Goal: Navigation & Orientation: Go to known website

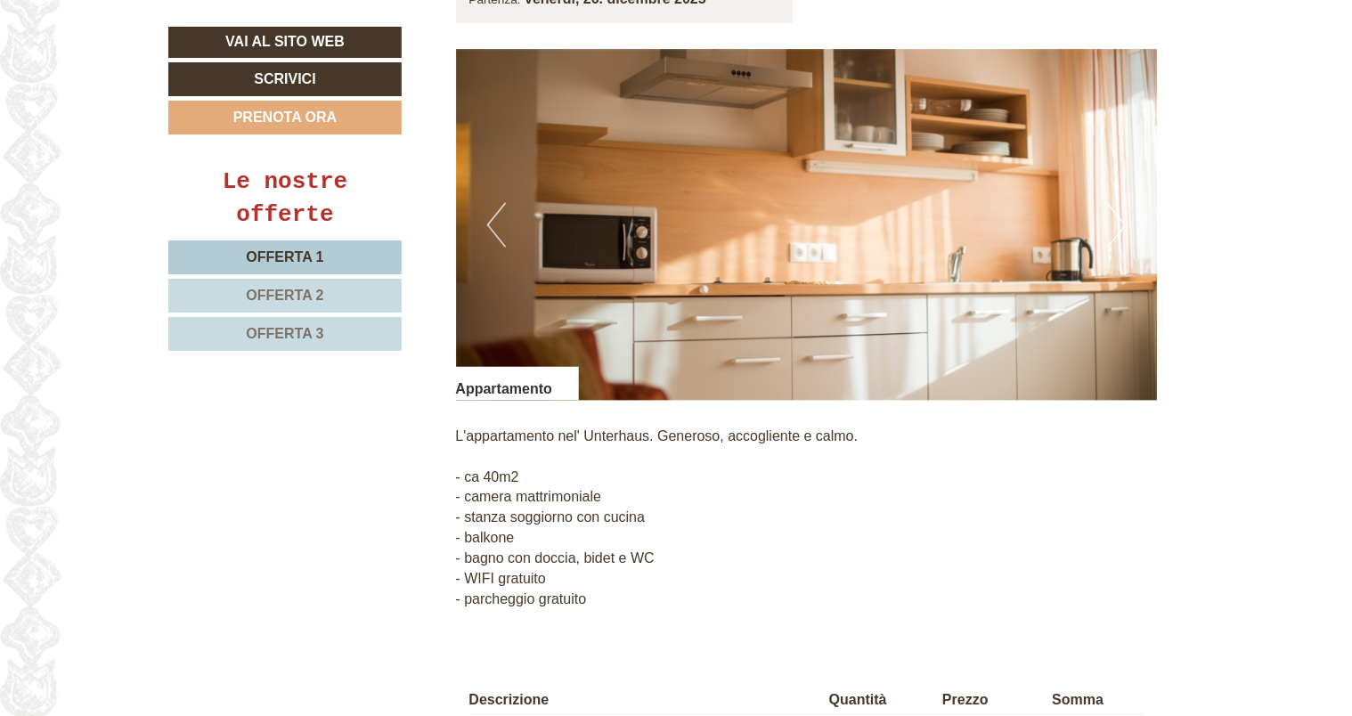
scroll to position [1425, 0]
click at [670, 206] on button "Next" at bounding box center [1116, 225] width 19 height 45
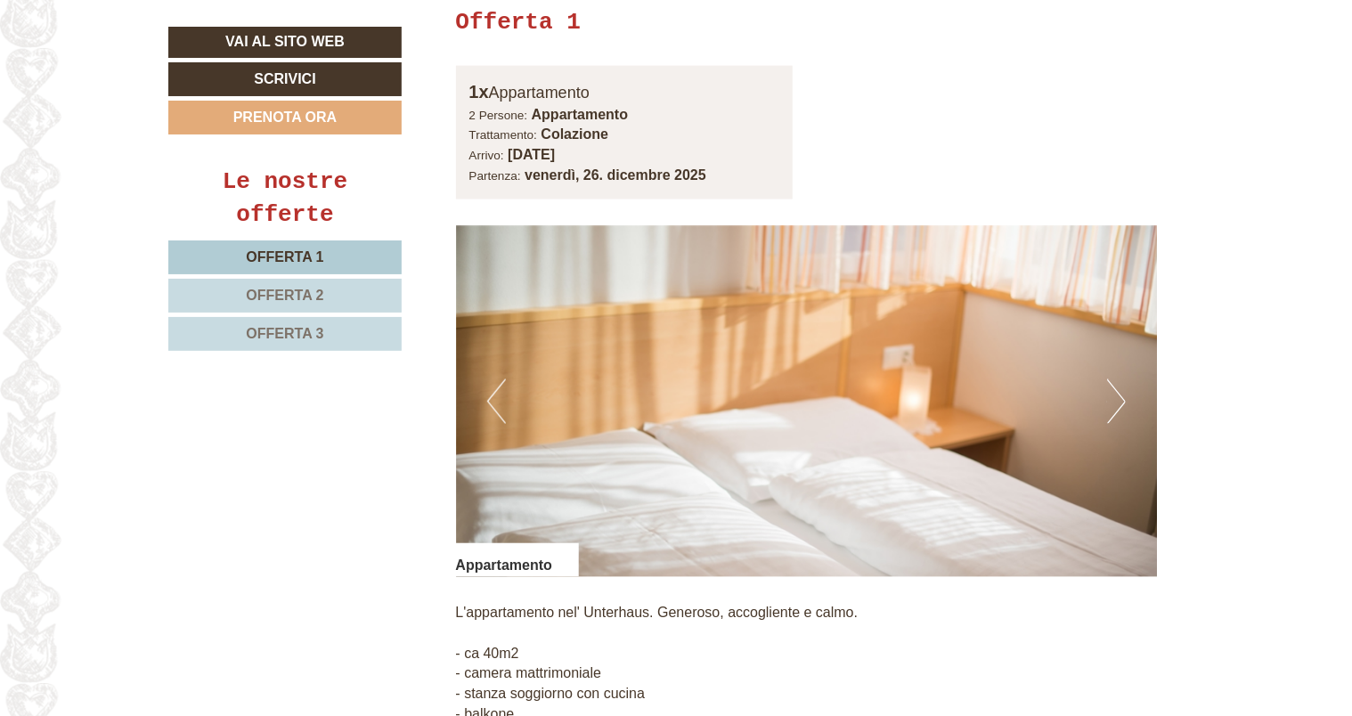
scroll to position [1246, 0]
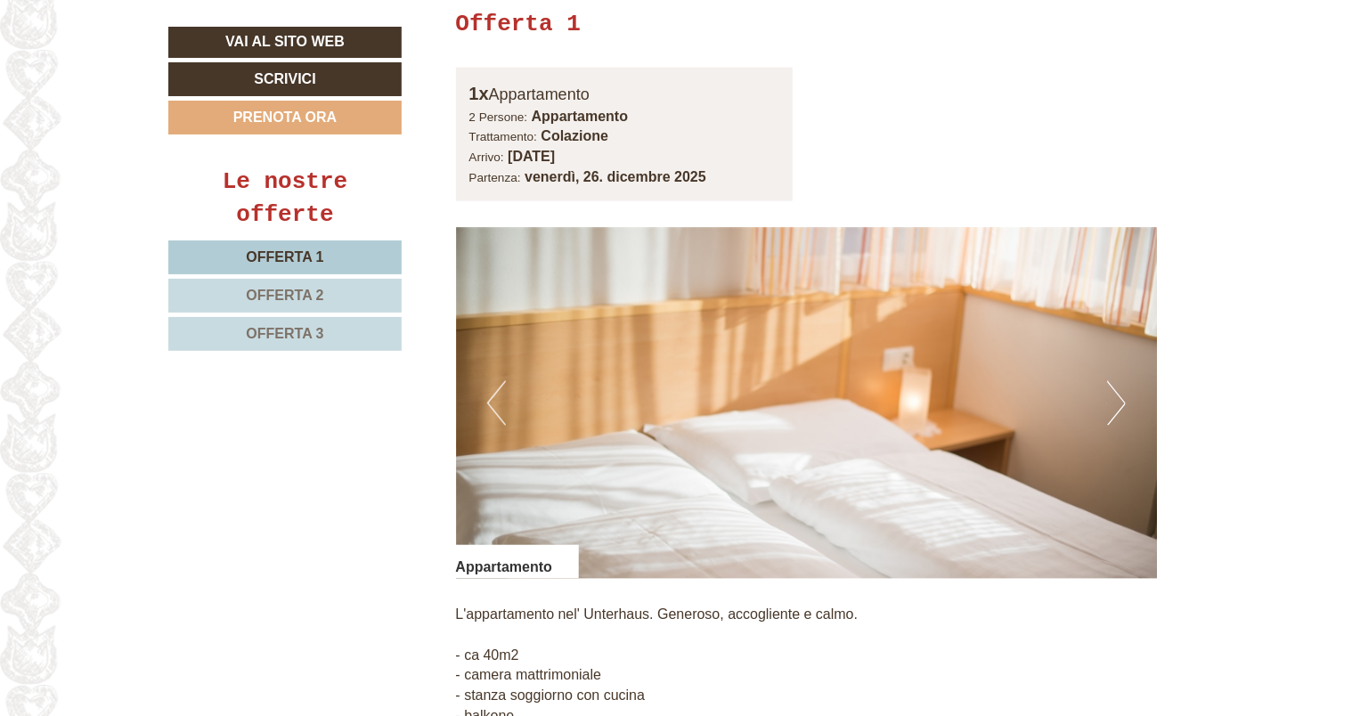
click at [670, 304] on button "Next" at bounding box center [1116, 403] width 19 height 45
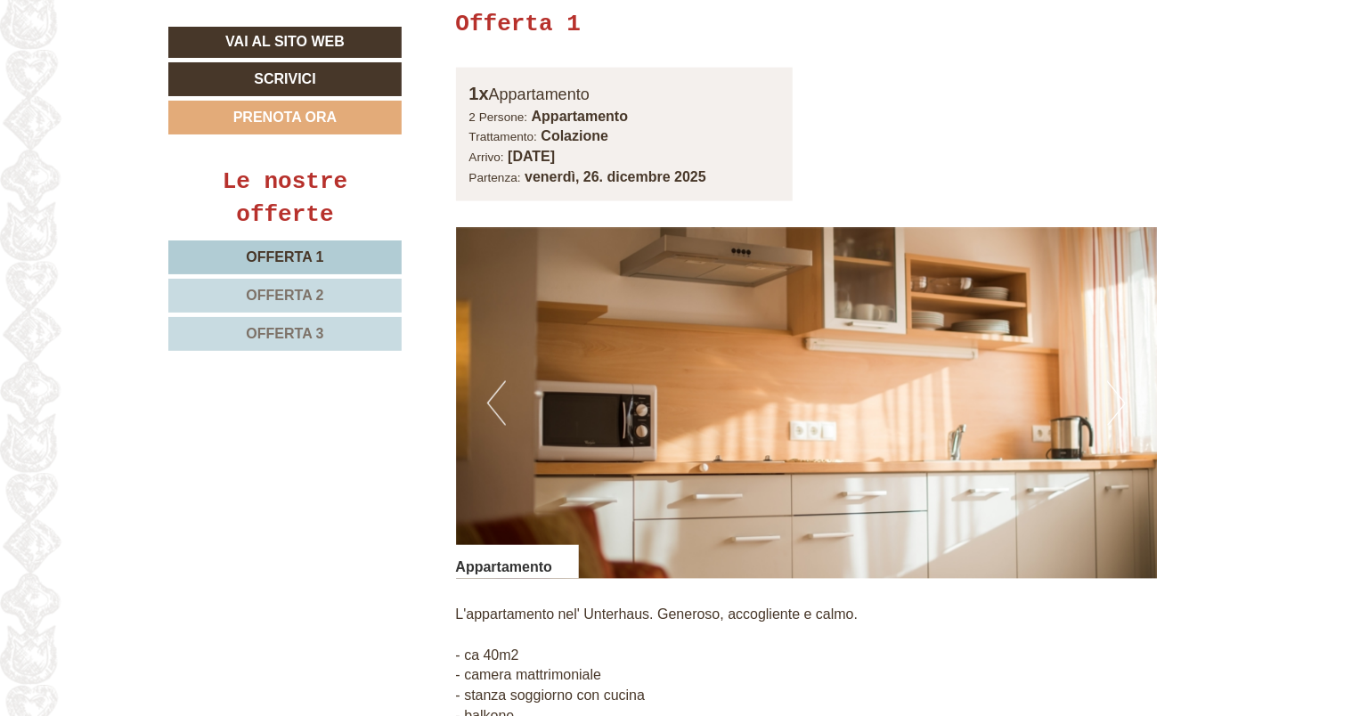
click at [670, 304] on button "Next" at bounding box center [1116, 403] width 19 height 45
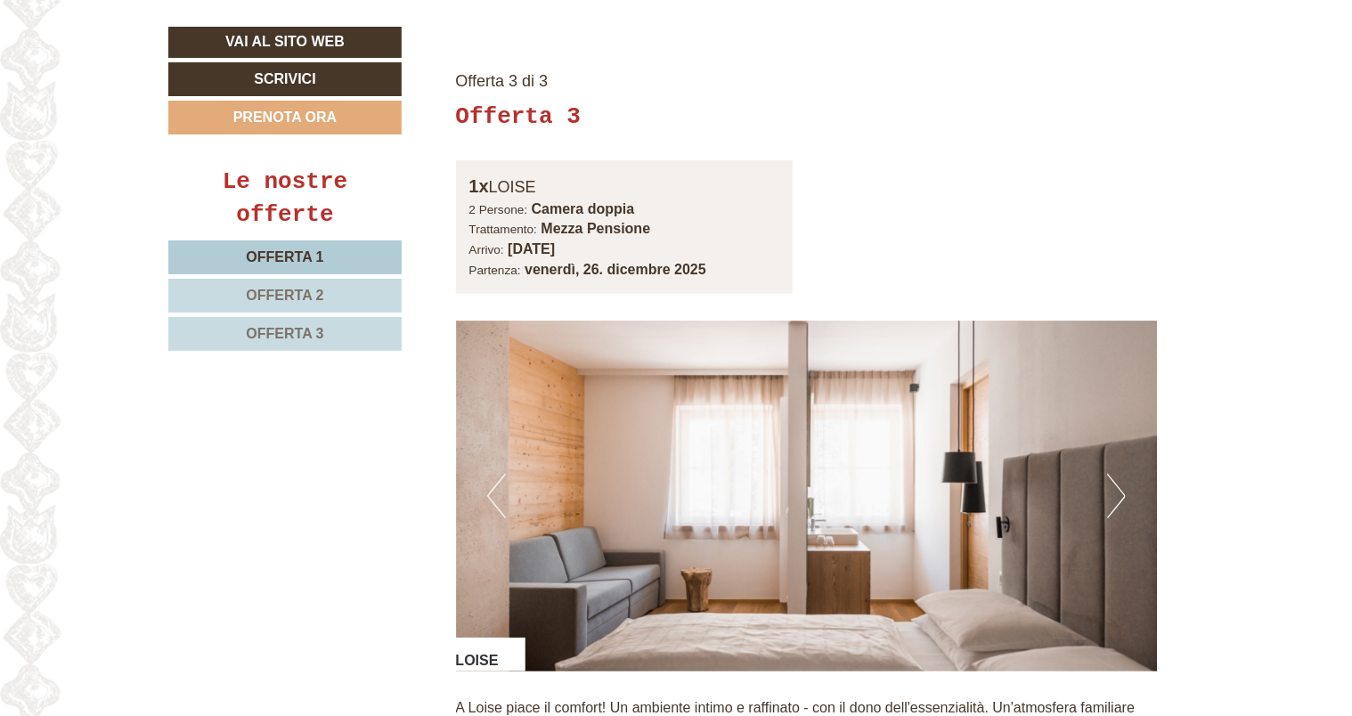
scroll to position [3739, 0]
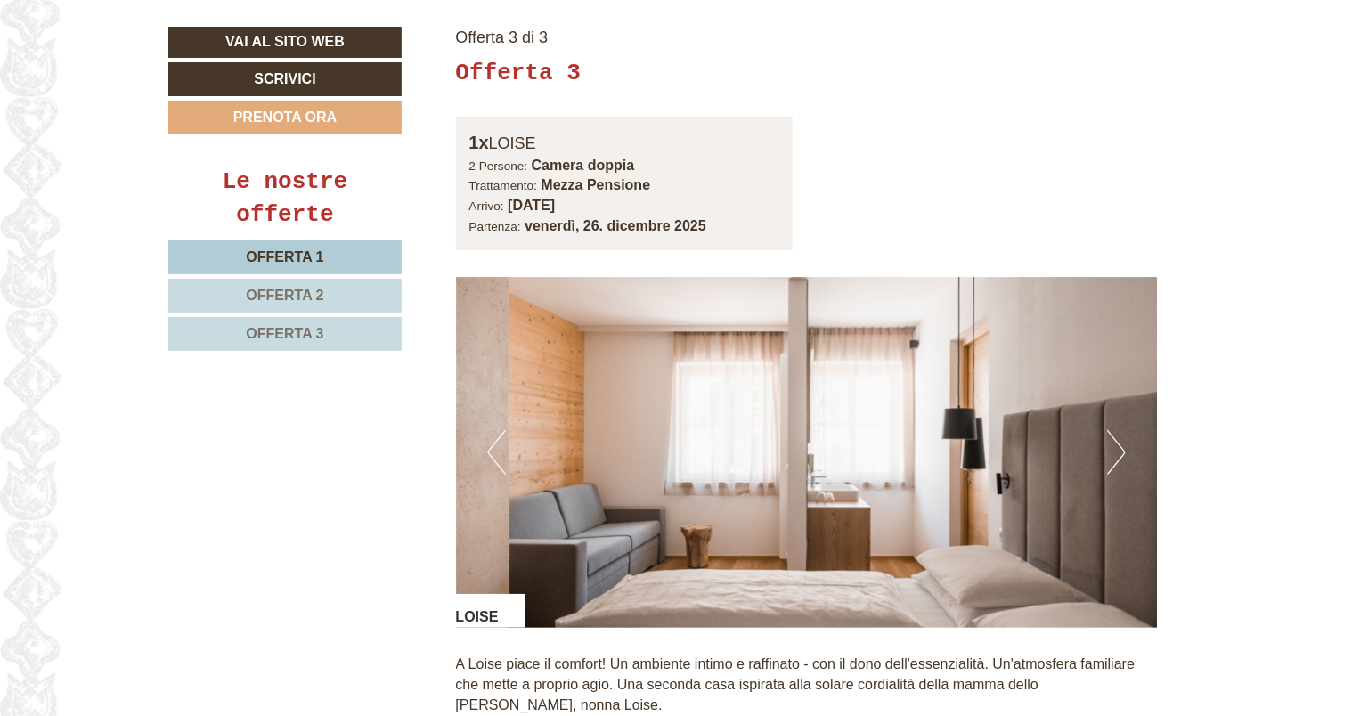
click at [670, 304] on button "Next" at bounding box center [1116, 452] width 19 height 45
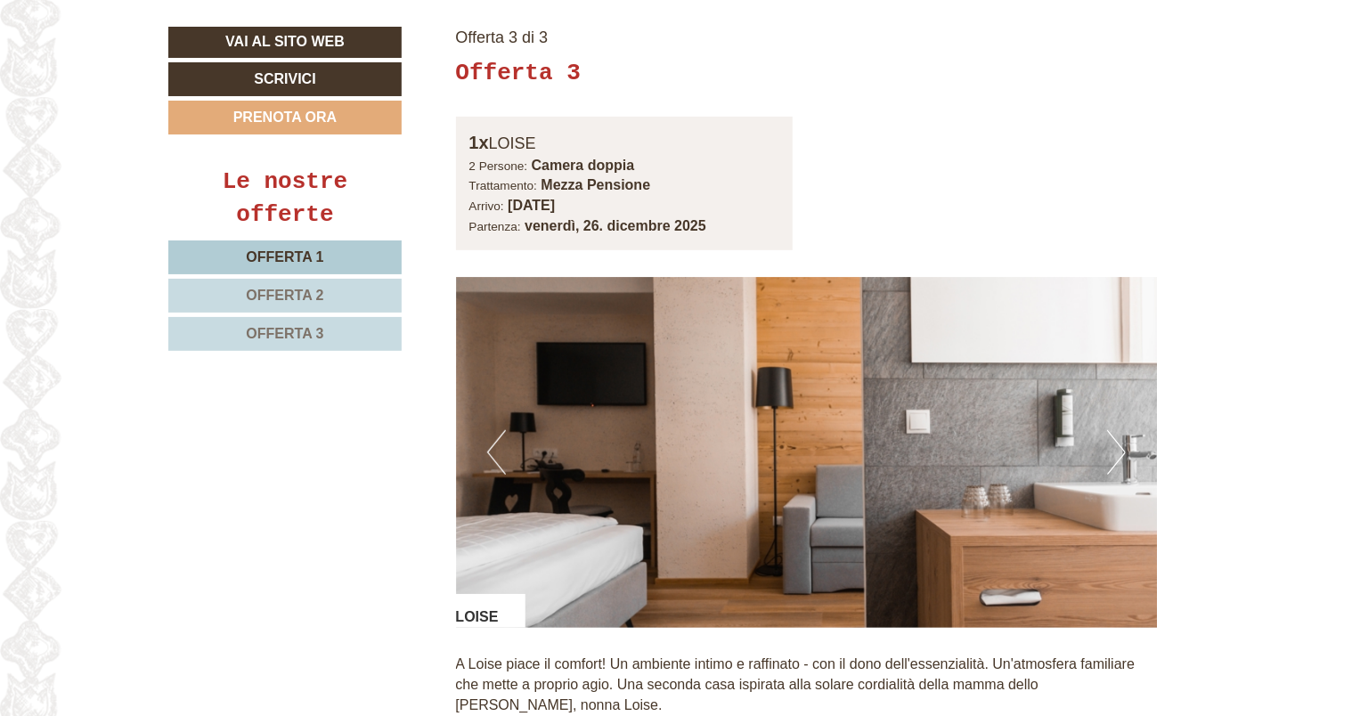
click at [670, 304] on button "Next" at bounding box center [1116, 452] width 19 height 45
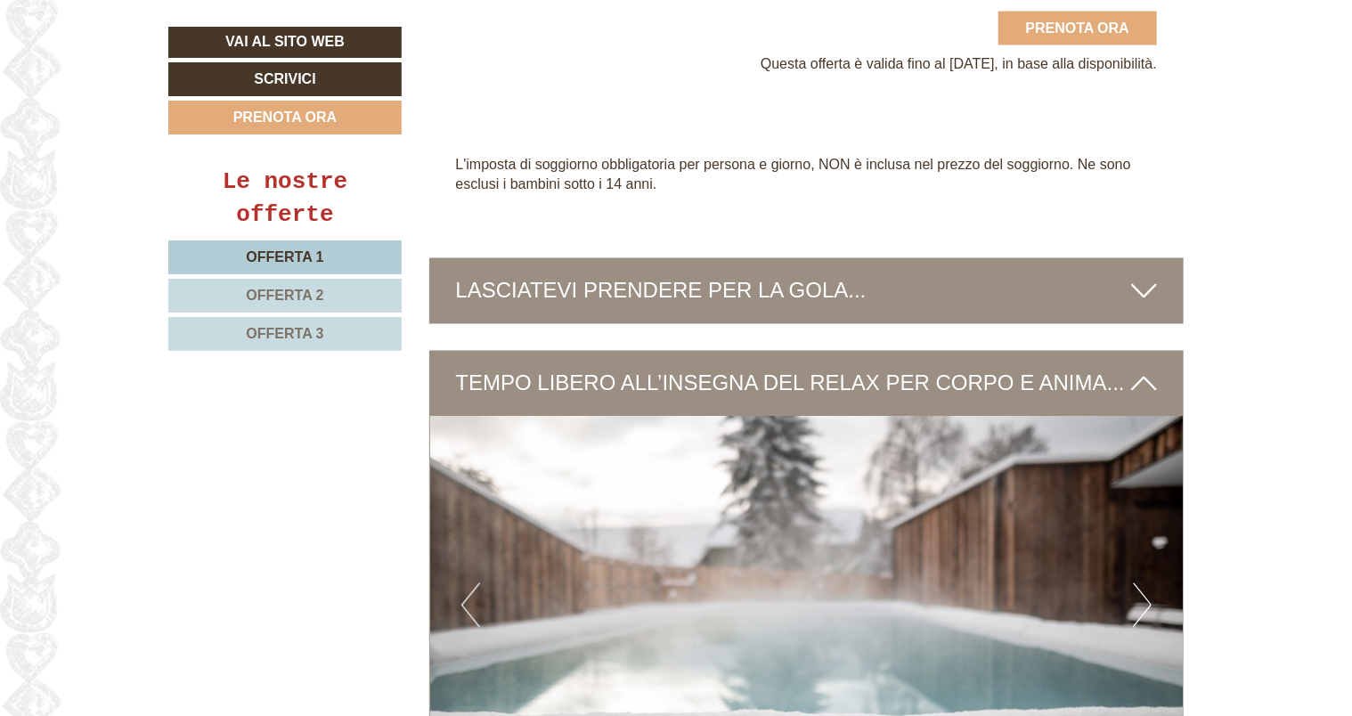
scroll to position [4986, 0]
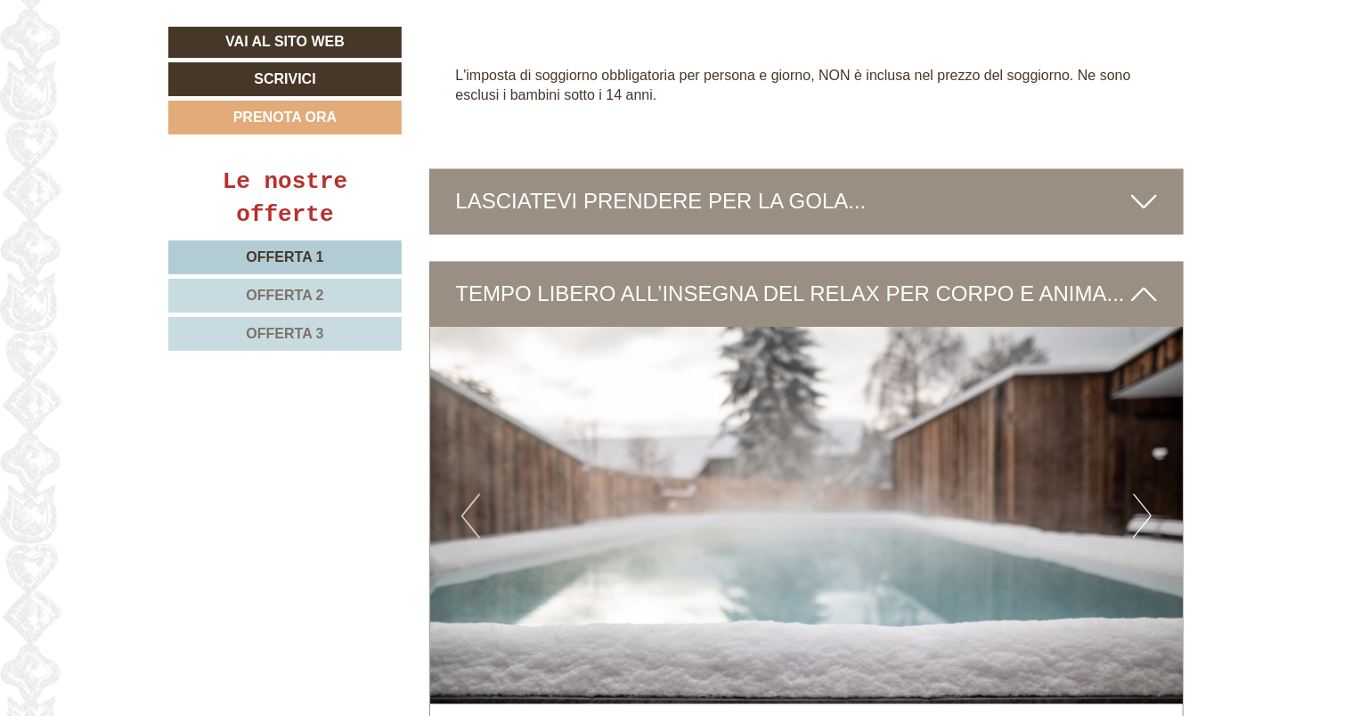
click at [670, 304] on button "Next" at bounding box center [1142, 516] width 19 height 45
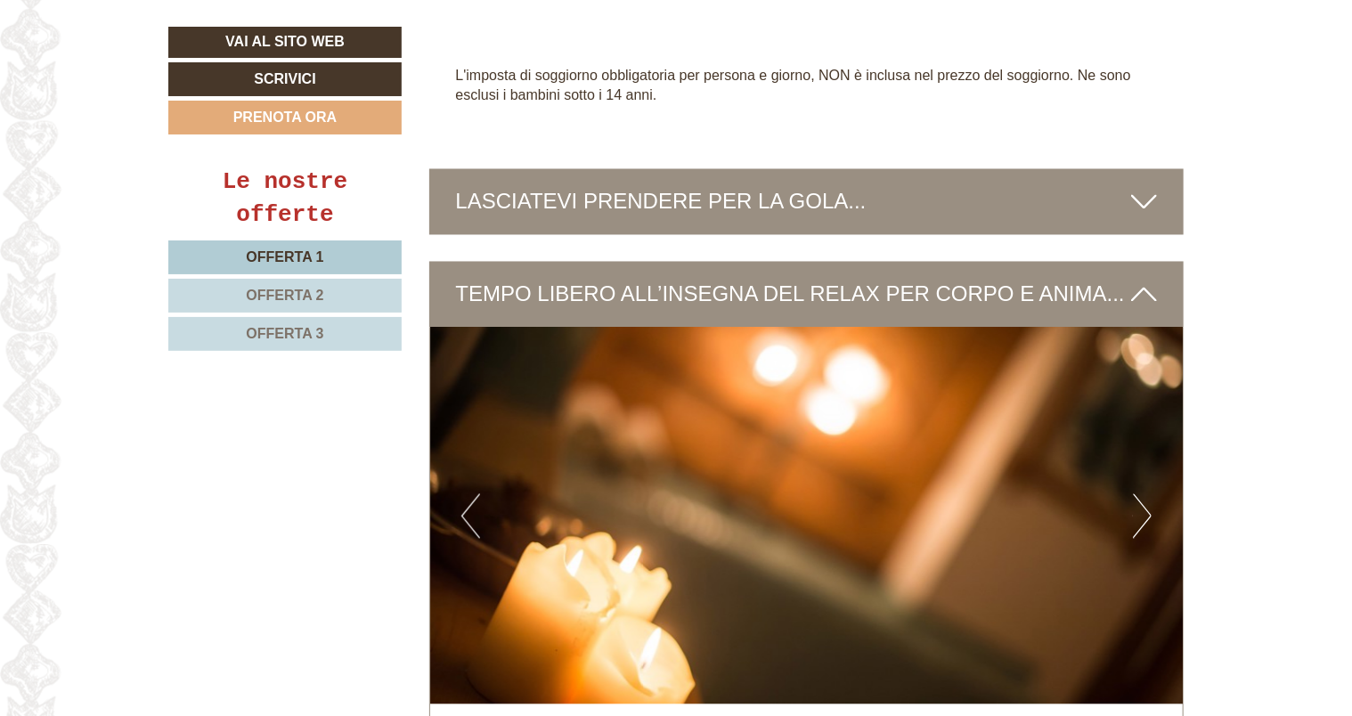
click at [670, 304] on button "Next" at bounding box center [1142, 516] width 19 height 45
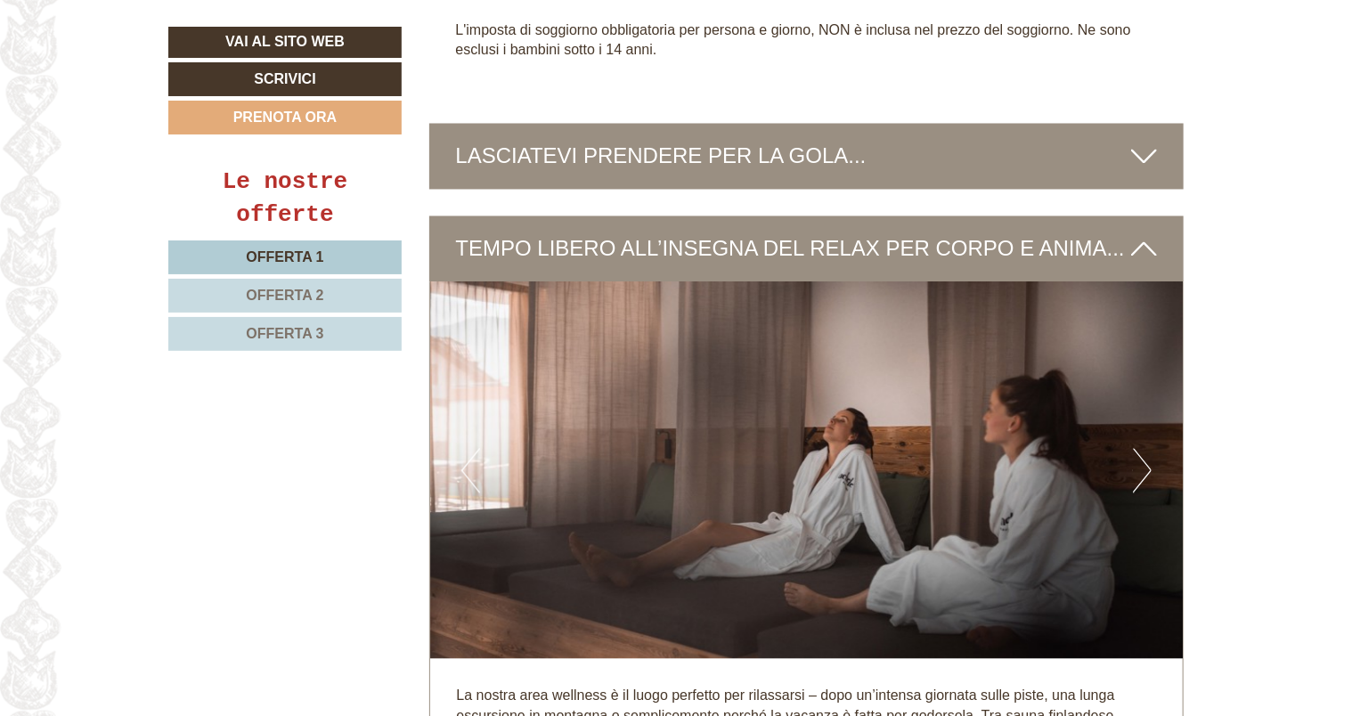
scroll to position [5075, 0]
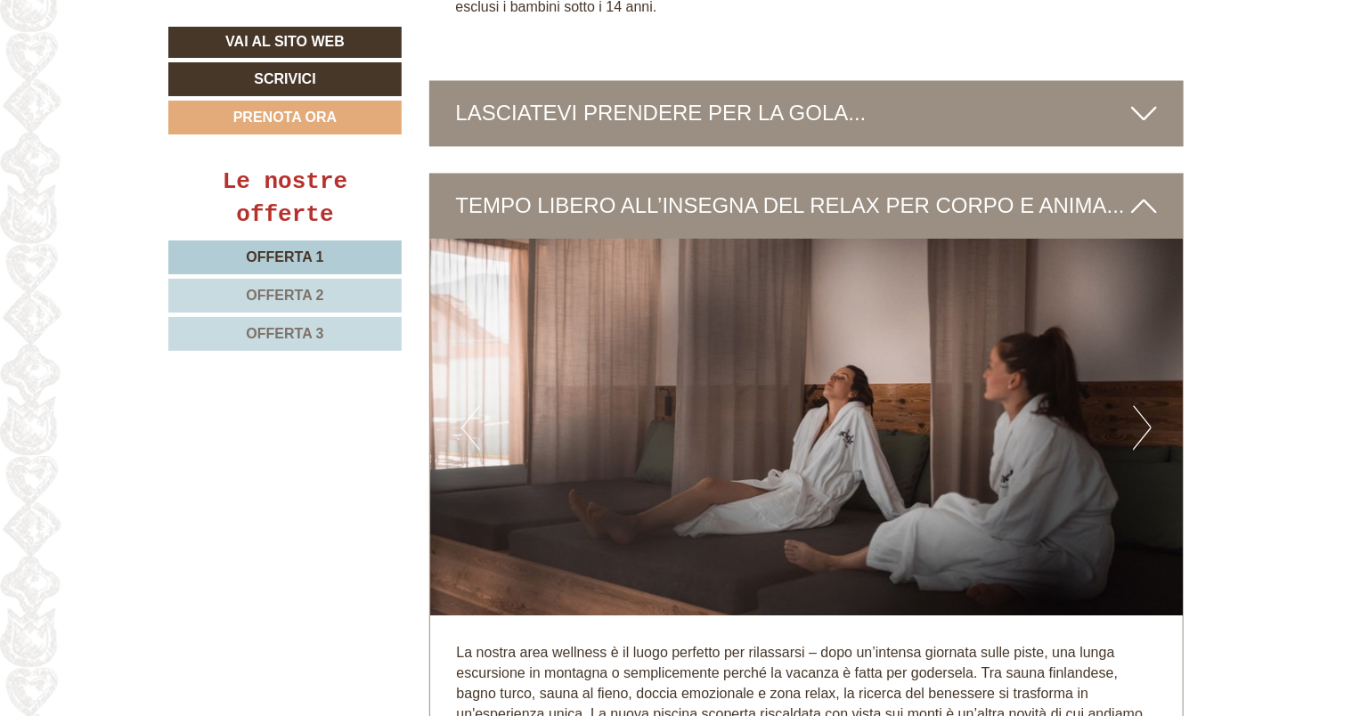
click at [670, 304] on button "Next" at bounding box center [1142, 427] width 19 height 45
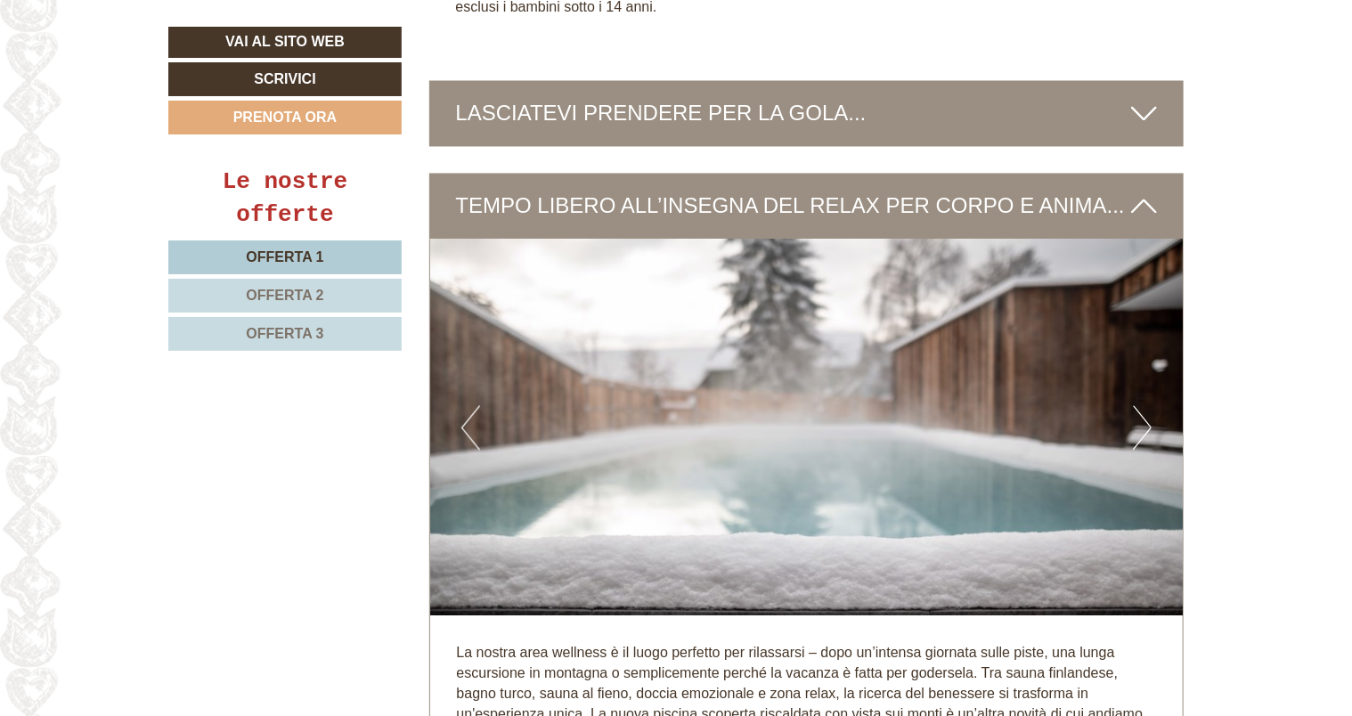
click at [670, 304] on button "Next" at bounding box center [1142, 427] width 19 height 45
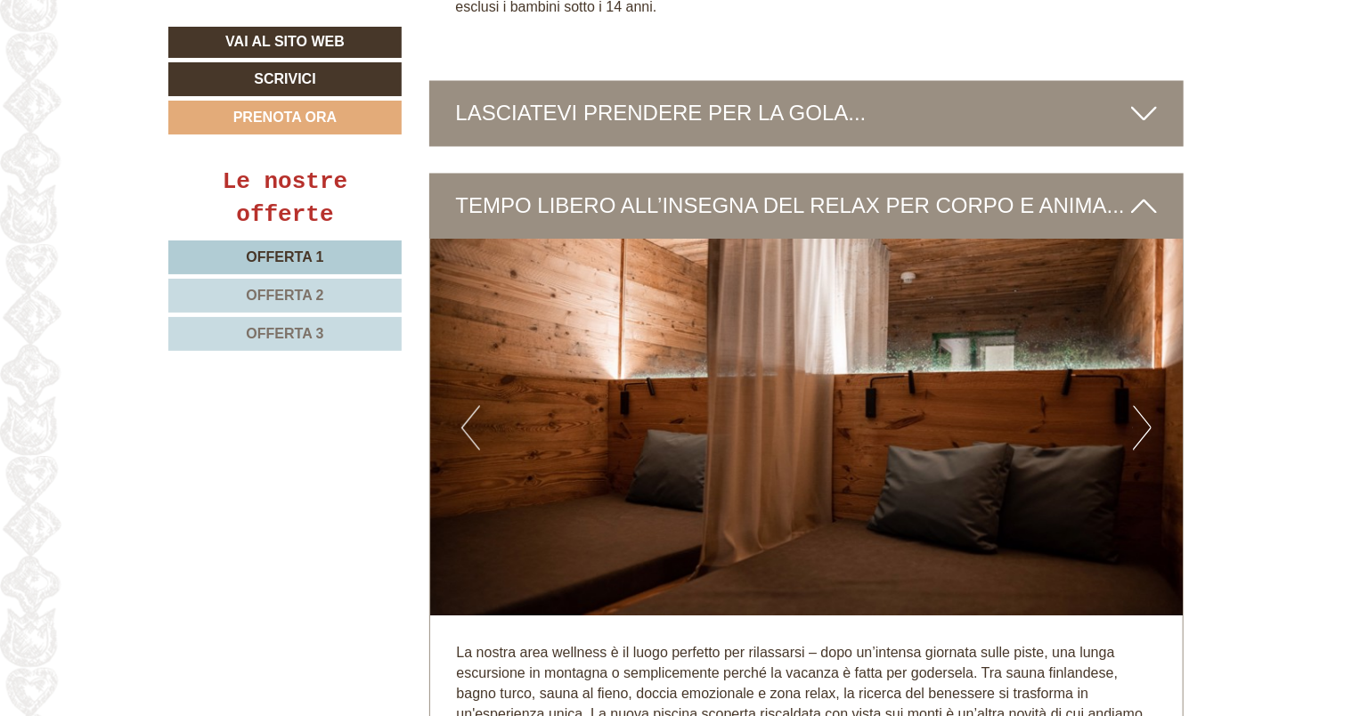
click at [670, 304] on button "Next" at bounding box center [1142, 427] width 19 height 45
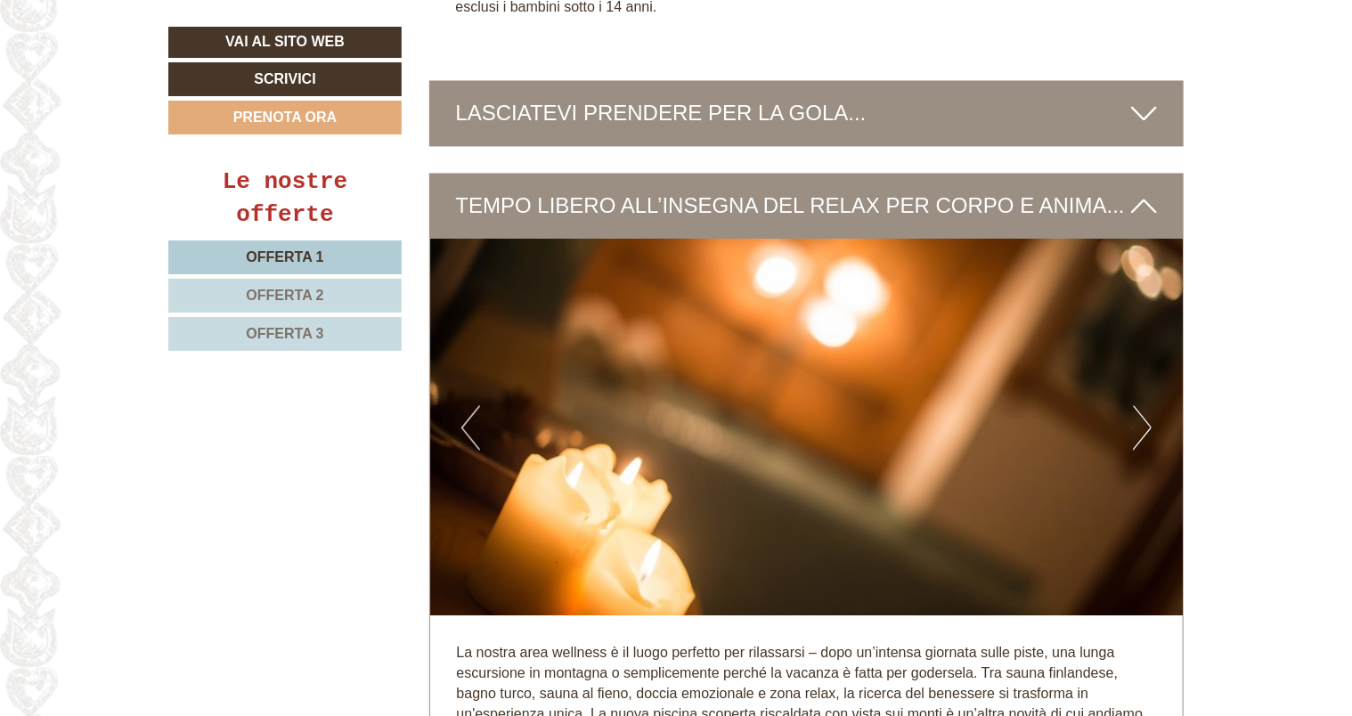
click at [670, 304] on button "Next" at bounding box center [1142, 427] width 19 height 45
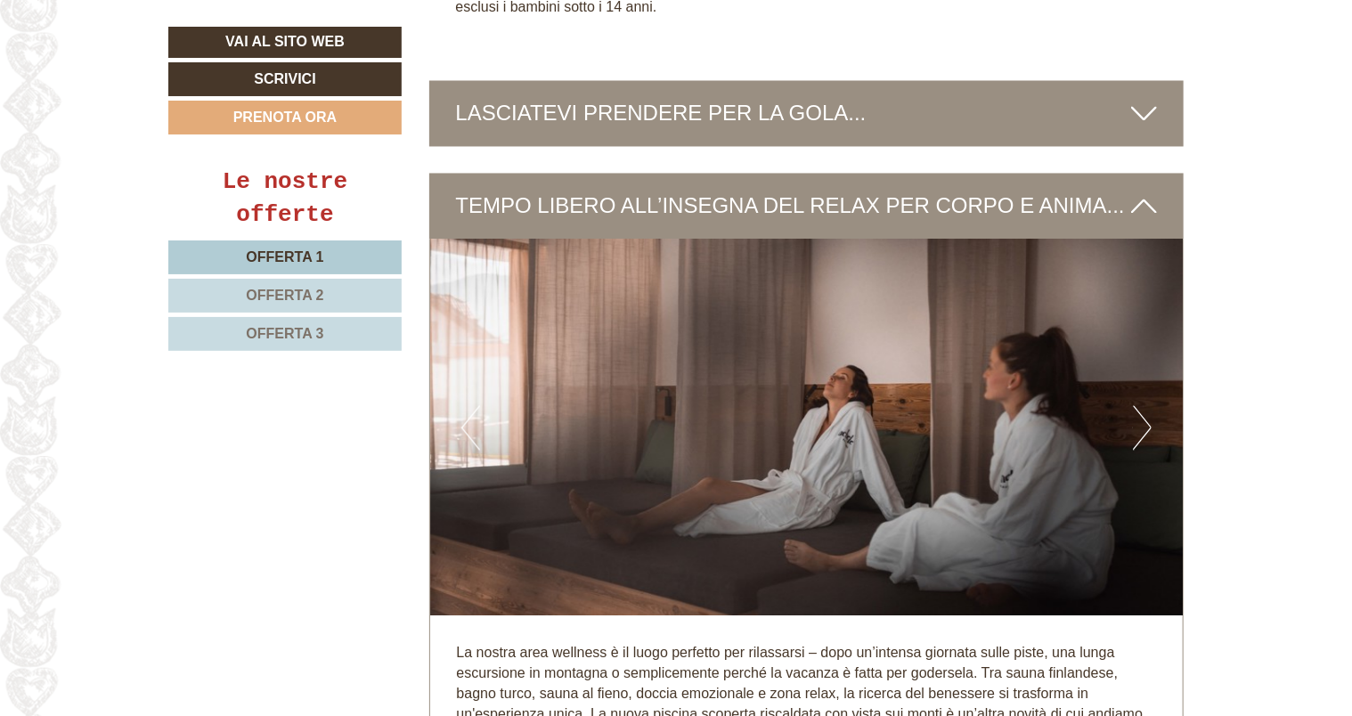
click at [670, 304] on button "Next" at bounding box center [1142, 427] width 19 height 45
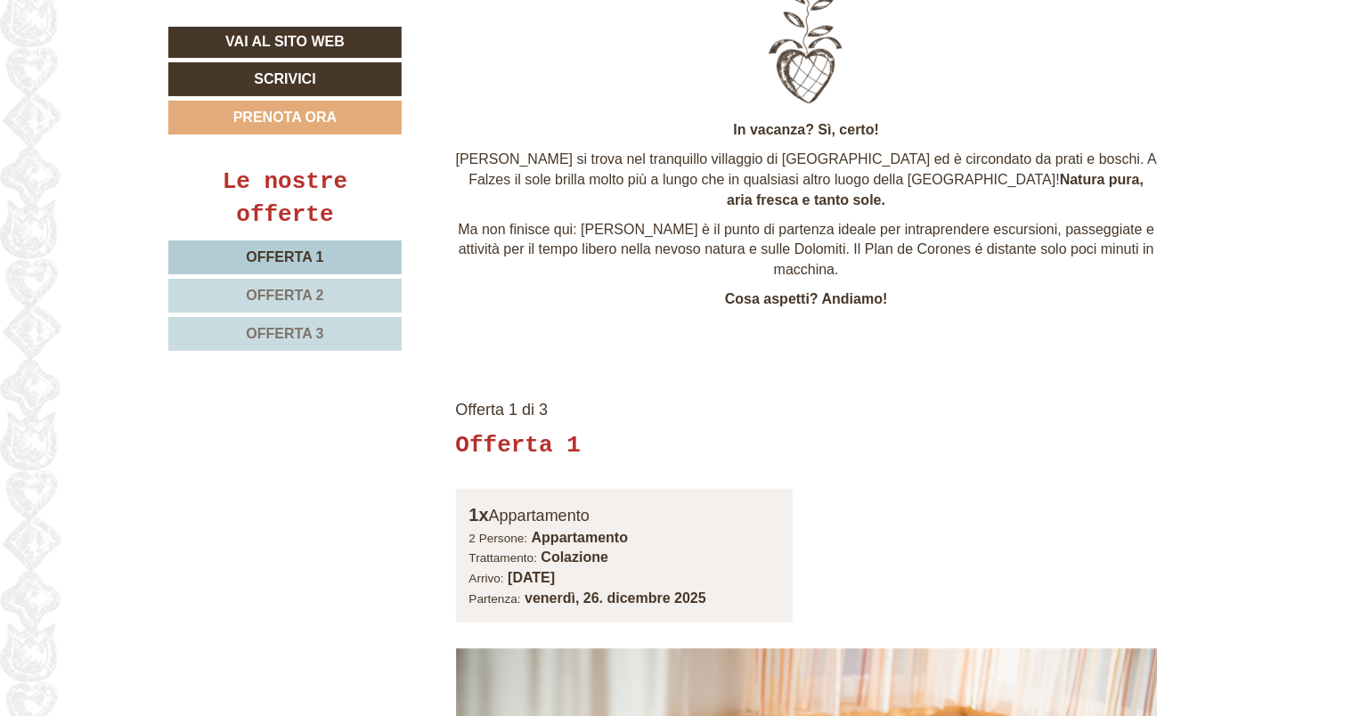
scroll to position [623, 0]
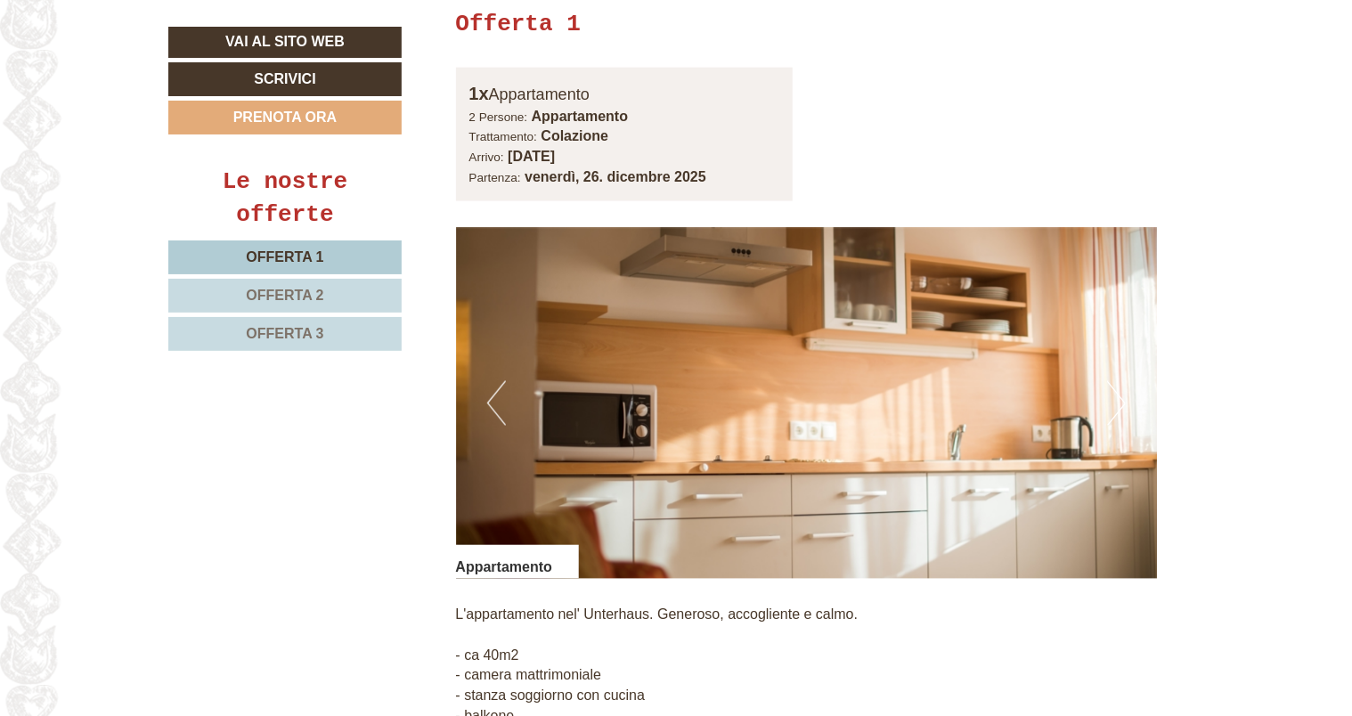
scroll to position [1246, 0]
click at [953, 345] on img at bounding box center [807, 403] width 702 height 351
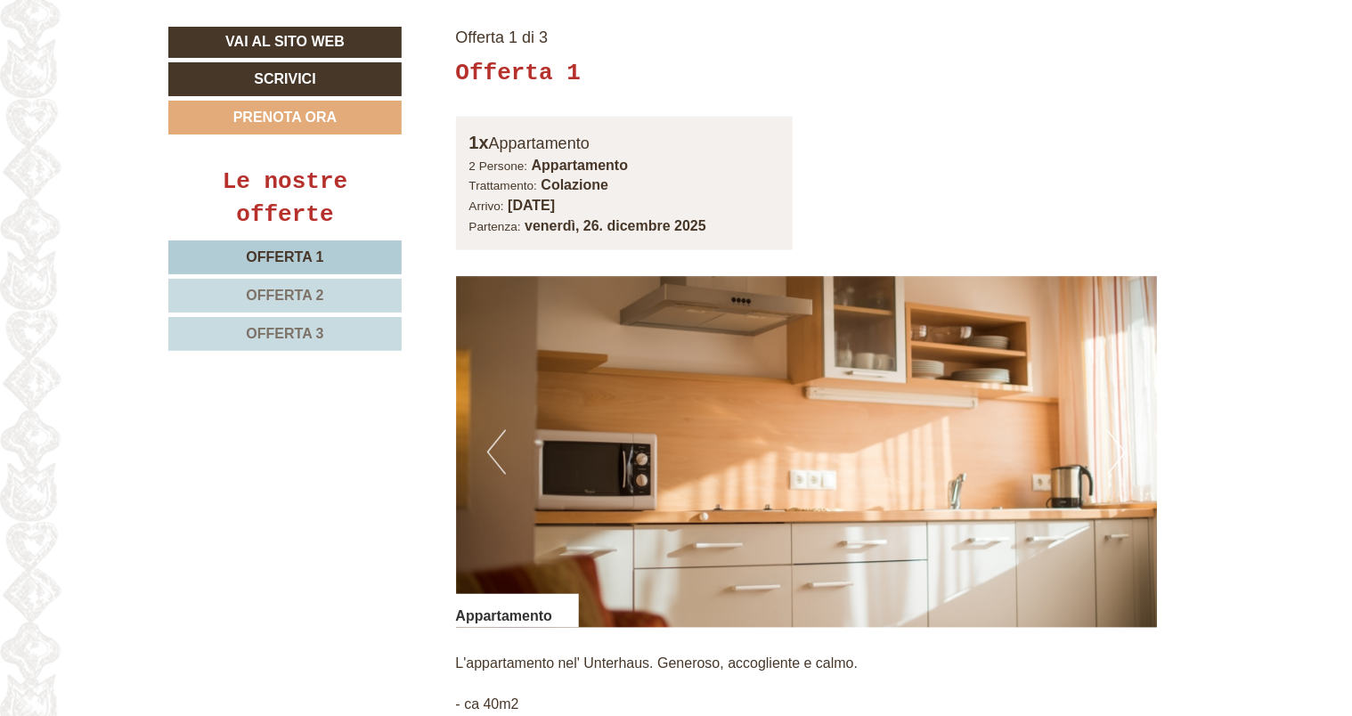
scroll to position [1068, 0]
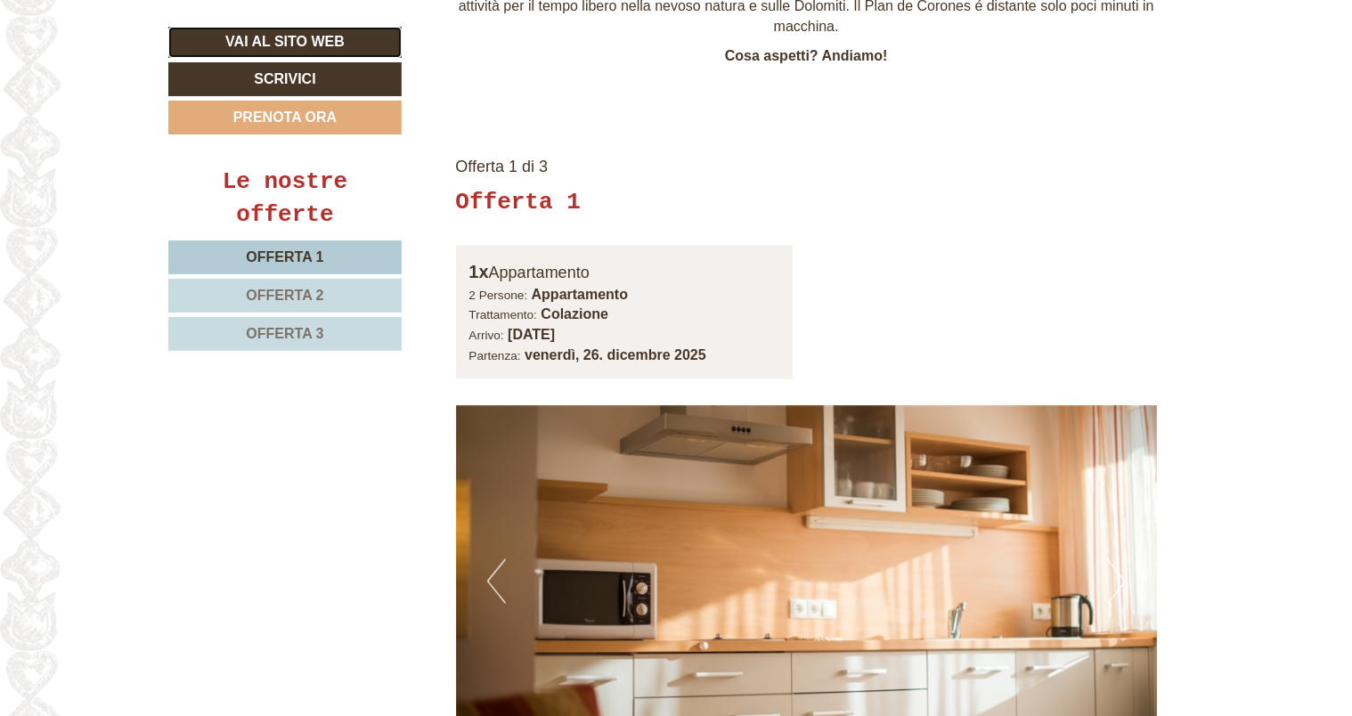
click at [309, 40] on link "Vai al sito web" at bounding box center [284, 42] width 233 height 31
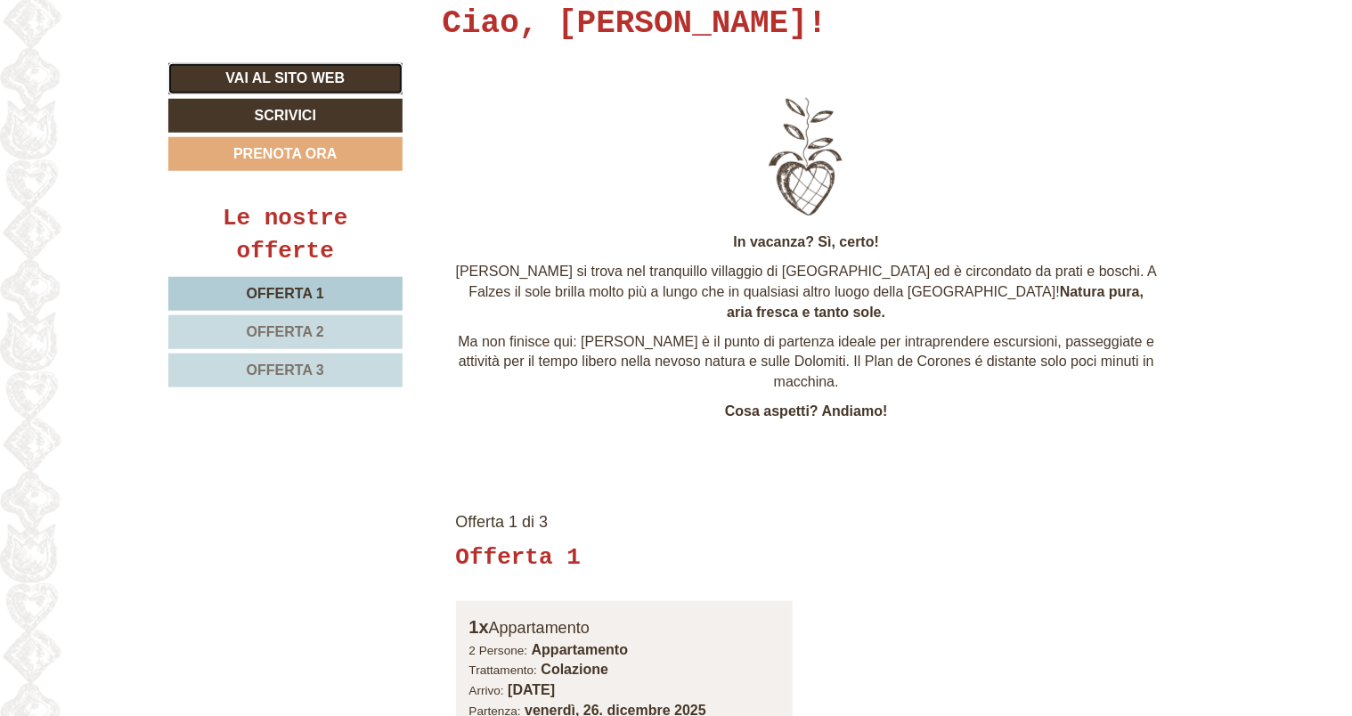
scroll to position [712, 0]
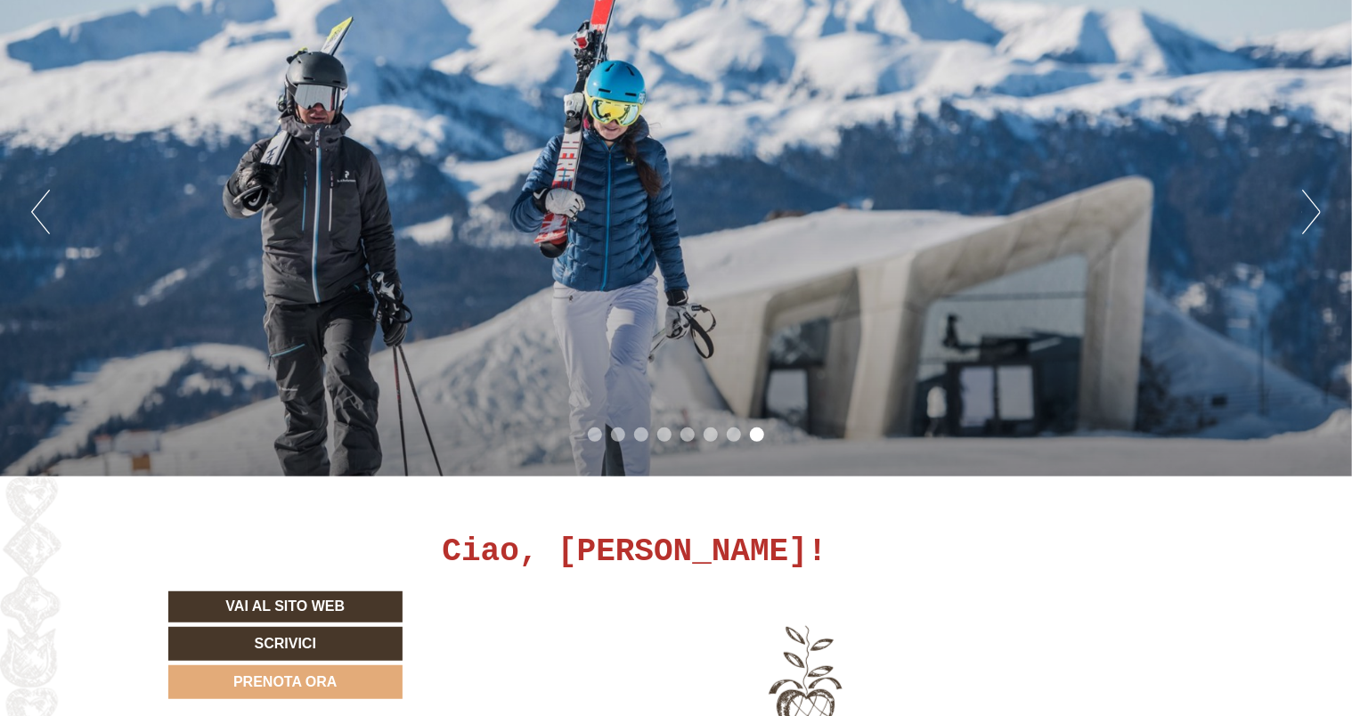
scroll to position [178, 0]
